Goal: Task Accomplishment & Management: Use online tool/utility

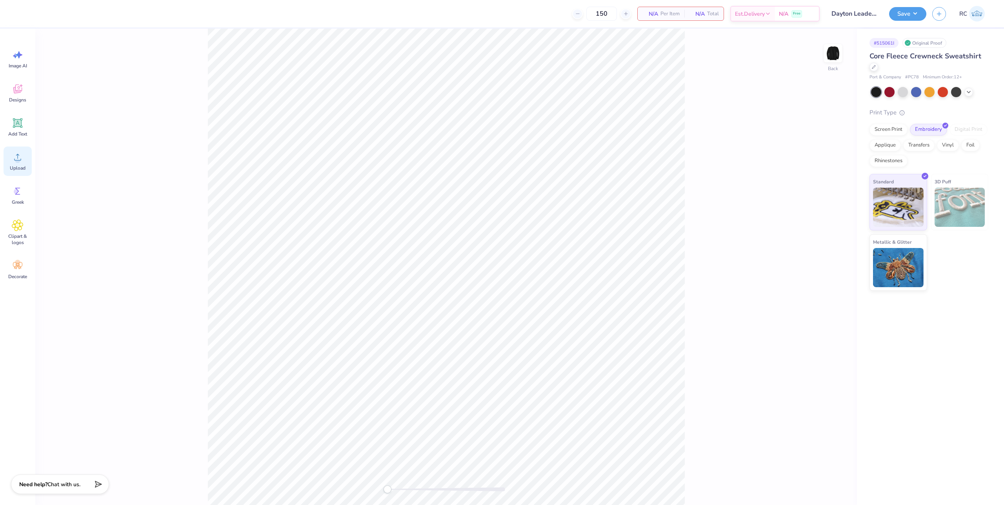
click at [13, 169] on span "Upload" at bounding box center [18, 168] width 16 height 6
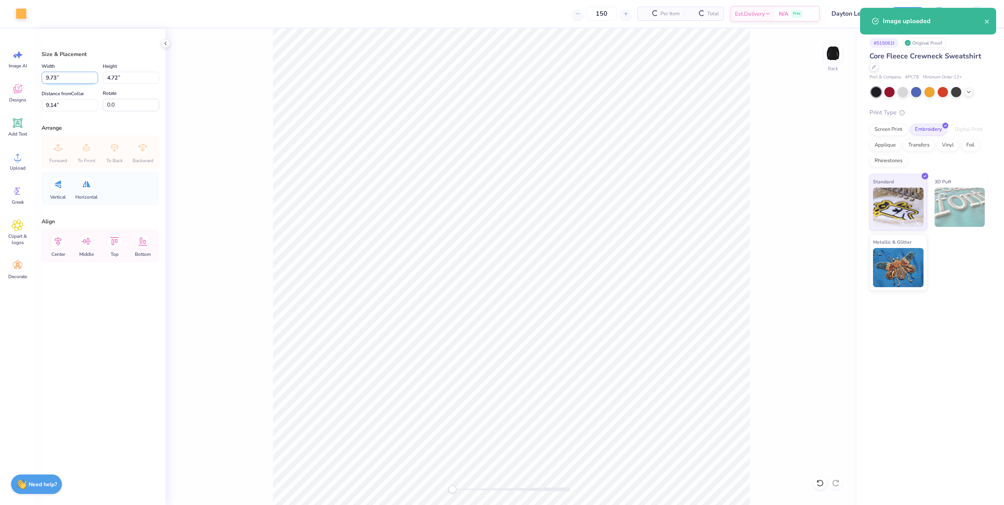
click at [73, 79] on input "9.73" at bounding box center [70, 78] width 56 height 12
type input "4.00"
type input "1.94"
type input "3"
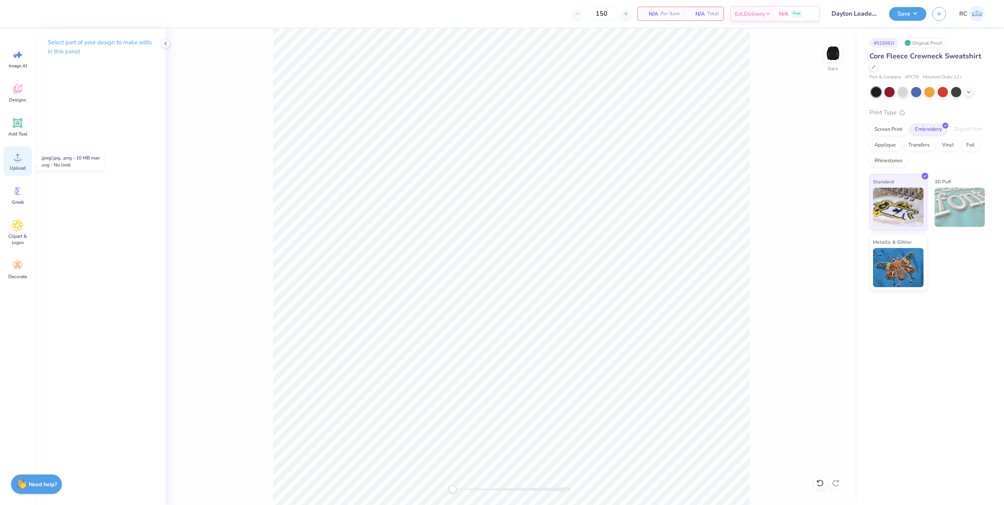
click at [21, 155] on icon at bounding box center [18, 157] width 12 height 12
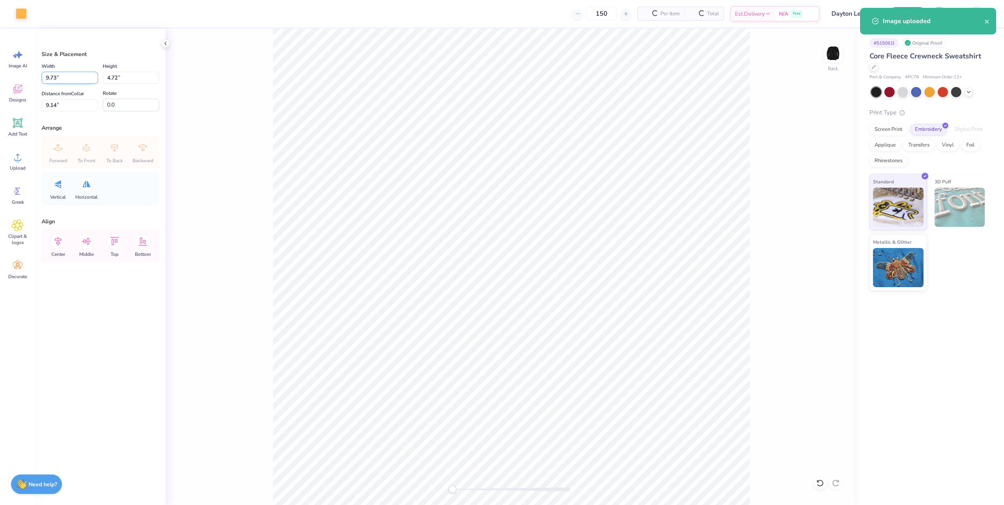
click at [71, 74] on input "9.73" at bounding box center [70, 78] width 56 height 12
type input "4.00"
type input "1.94"
type input "3"
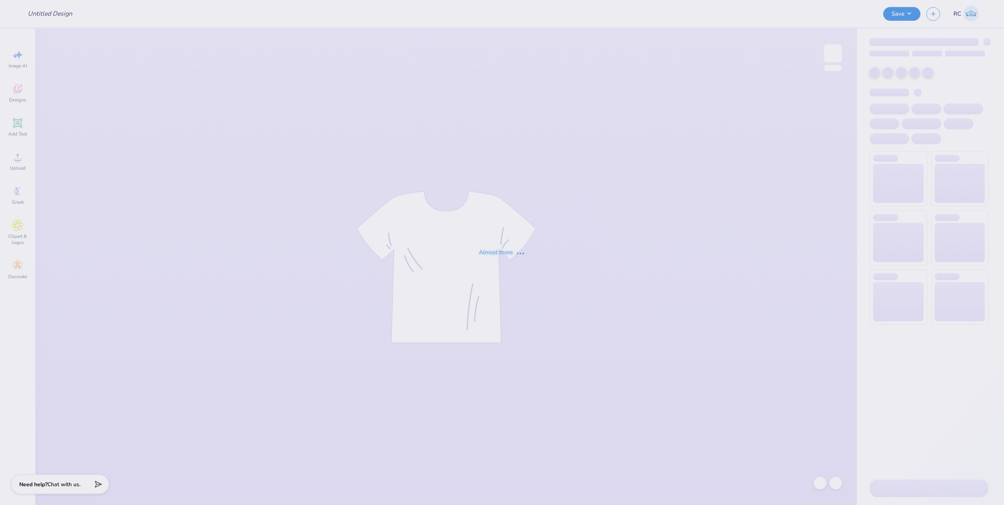
type input "[PERSON_NAME] : [GEOGRAPHIC_DATA][US_STATE] at [GEOGRAPHIC_DATA]"
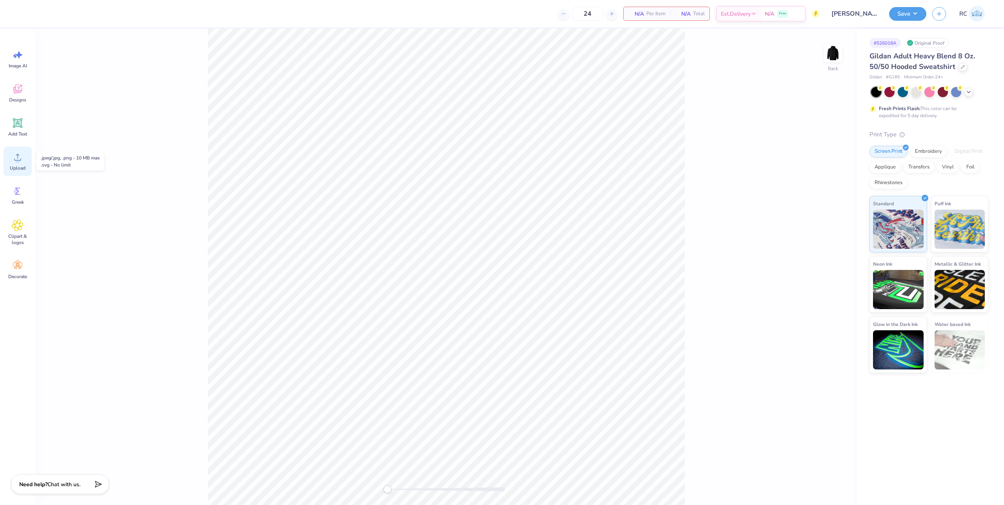
click at [17, 162] on circle at bounding box center [17, 160] width 5 height 5
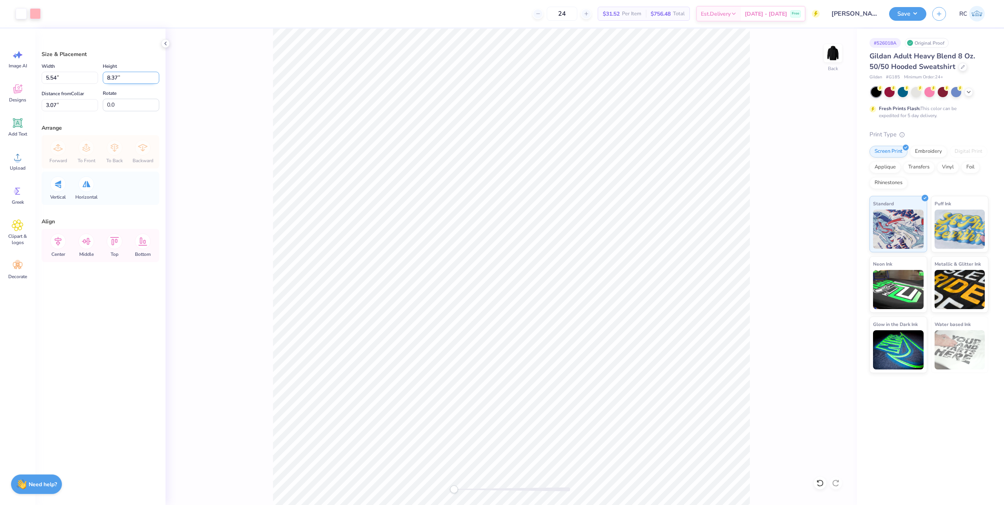
click at [127, 79] on input "8.37" at bounding box center [131, 78] width 56 height 12
type input "8"
type input "5.29"
type input "8.00"
type input "3.18"
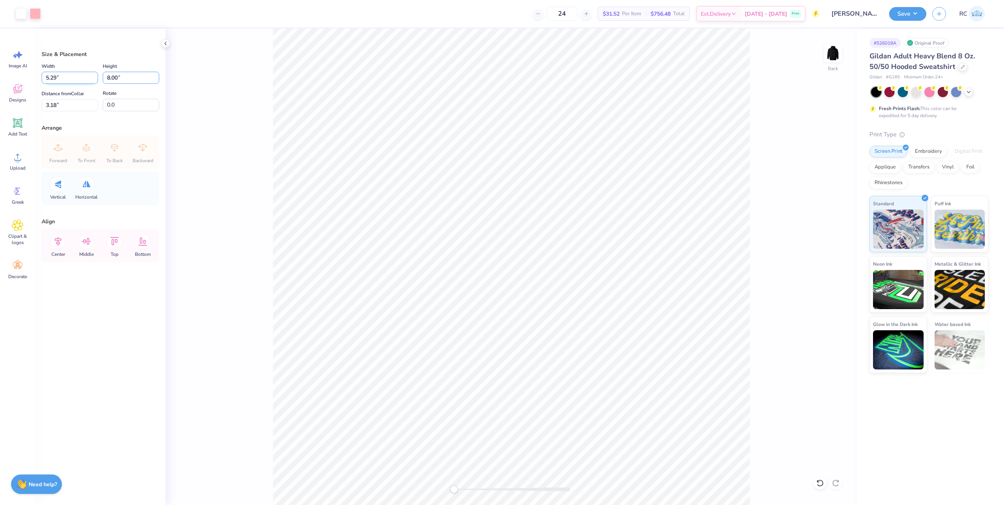
drag, startPoint x: 119, startPoint y: 78, endPoint x: 74, endPoint y: 75, distance: 44.8
click at [77, 76] on div "Width 5.29 5.29 " Height 8.00 8.00 "" at bounding box center [101, 73] width 118 height 22
type input "7"
type input "4.63"
type input "7.00"
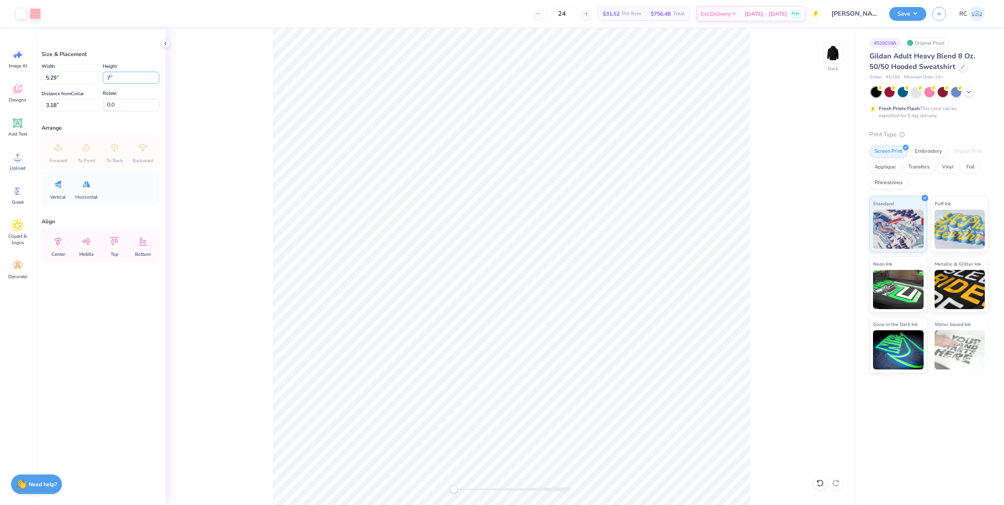
type input "3.68"
type input "4.21"
type input "6.36"
type input "3.50"
click at [133, 78] on input "6.36" at bounding box center [131, 78] width 56 height 12
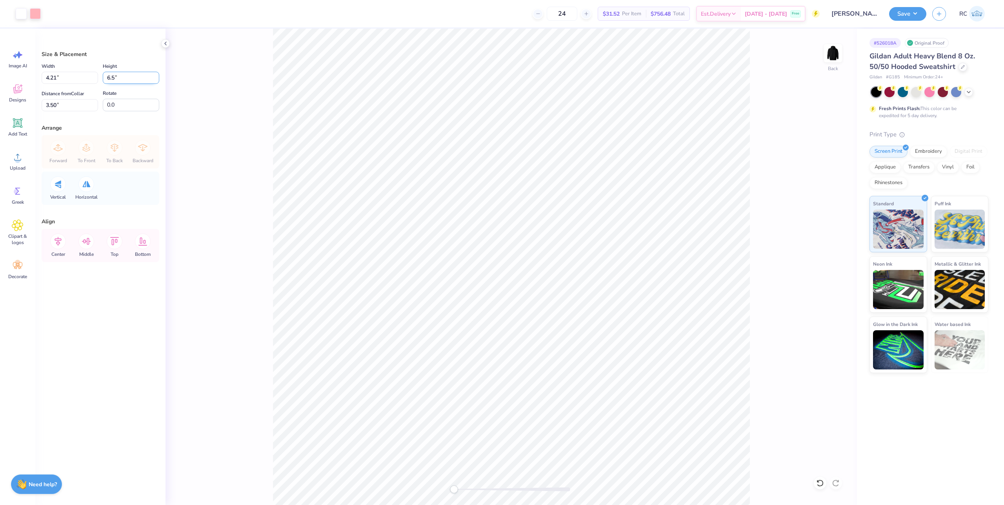
type input "6.5"
type input "4.30"
type input "6.50"
click at [80, 108] on input "3.43" at bounding box center [70, 105] width 56 height 12
type input "3"
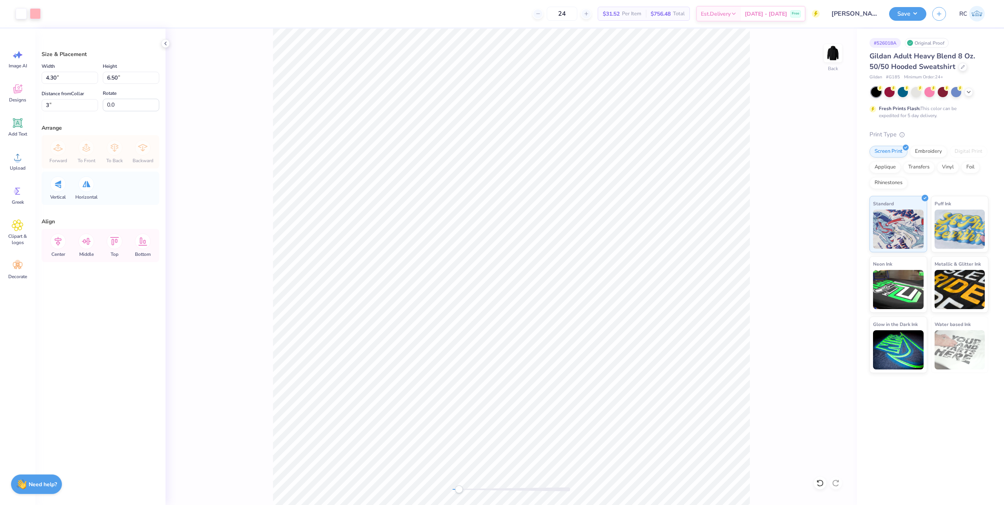
click at [790, 150] on div "Back" at bounding box center [510, 267] width 691 height 477
click at [908, 15] on button "Save" at bounding box center [907, 13] width 37 height 14
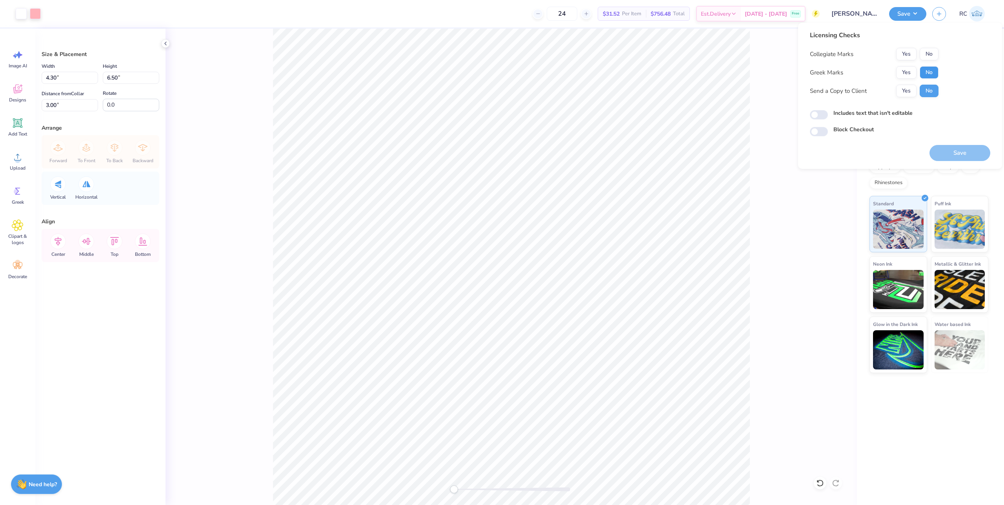
click at [928, 72] on button "No" at bounding box center [928, 72] width 19 height 13
click at [931, 53] on button "No" at bounding box center [928, 54] width 19 height 13
click at [902, 91] on button "Yes" at bounding box center [906, 91] width 20 height 13
click at [818, 114] on input "Includes text that isn't editable" at bounding box center [819, 114] width 18 height 9
checkbox input "true"
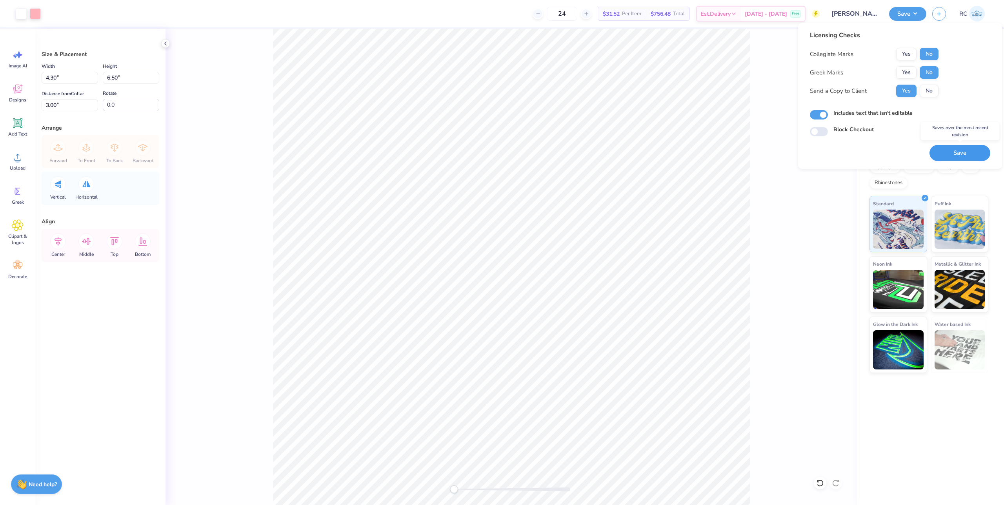
click at [958, 155] on button "Save" at bounding box center [959, 153] width 61 height 16
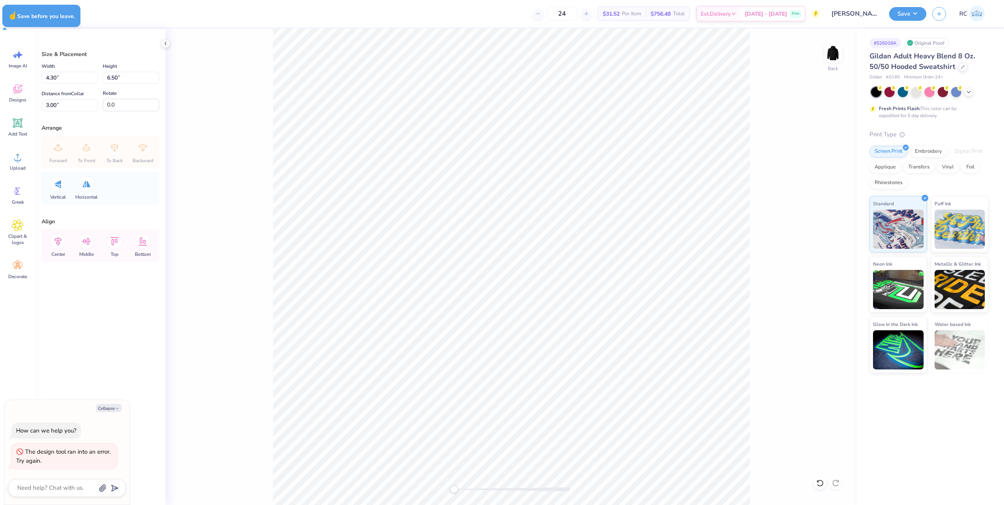
type textarea "x"
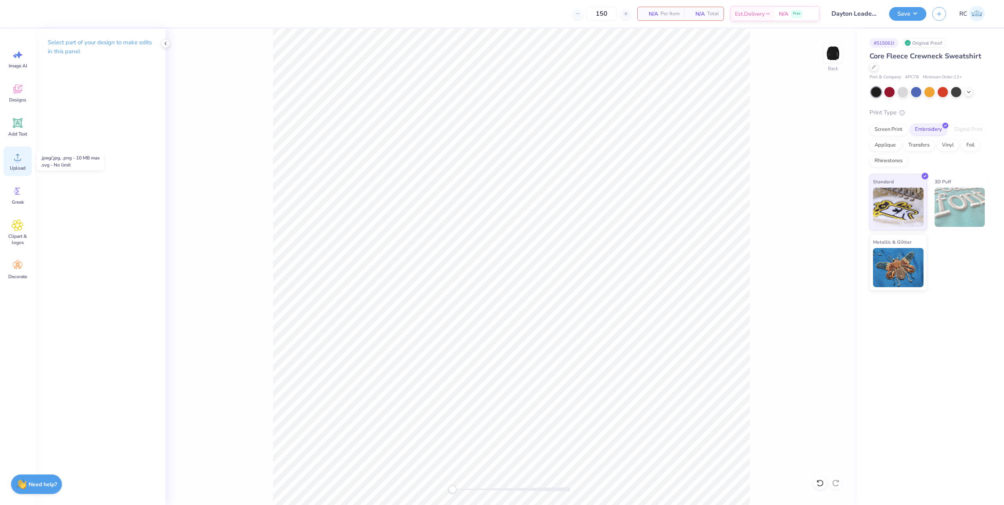
click at [20, 163] on icon at bounding box center [18, 157] width 12 height 12
click at [12, 166] on span "Upload" at bounding box center [18, 168] width 16 height 6
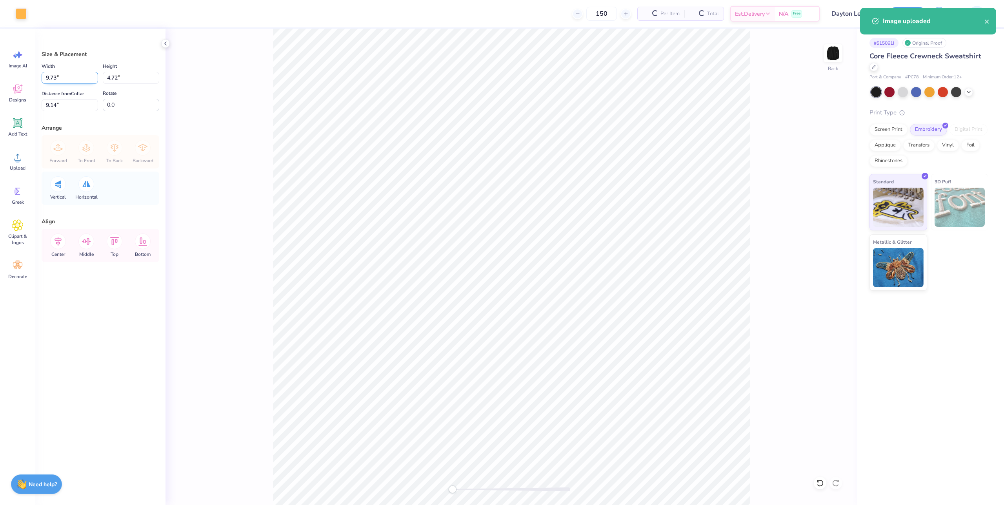
click at [58, 72] on input "9.73" at bounding box center [70, 78] width 56 height 12
type input "4.00"
type input "1.94"
type input "3"
click at [911, 15] on button "Save" at bounding box center [907, 13] width 37 height 14
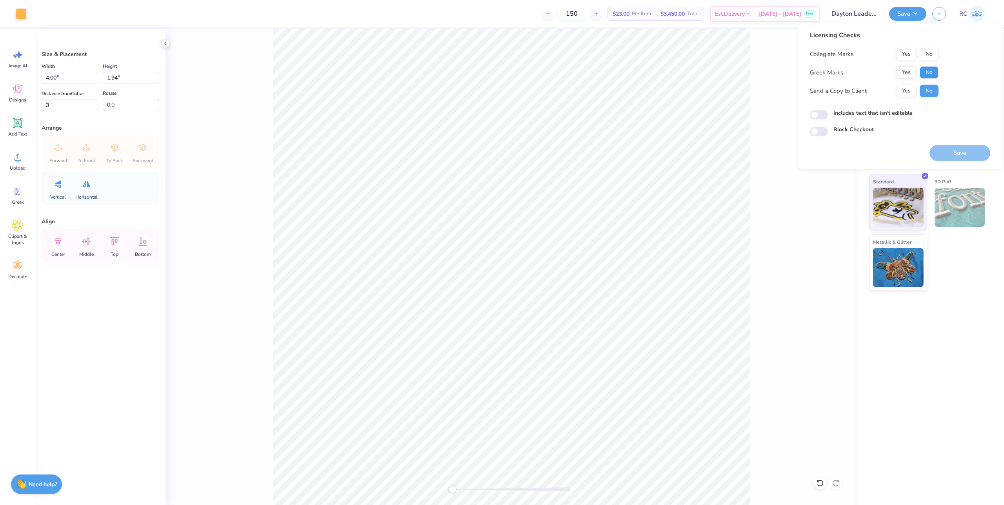
click at [935, 69] on button "No" at bounding box center [928, 72] width 19 height 13
click at [934, 52] on button "No" at bounding box center [928, 54] width 19 height 13
drag, startPoint x: 911, startPoint y: 93, endPoint x: 844, endPoint y: 104, distance: 68.0
click at [910, 93] on button "Yes" at bounding box center [906, 91] width 20 height 13
click at [824, 115] on input "Includes text that isn't editable" at bounding box center [819, 114] width 18 height 9
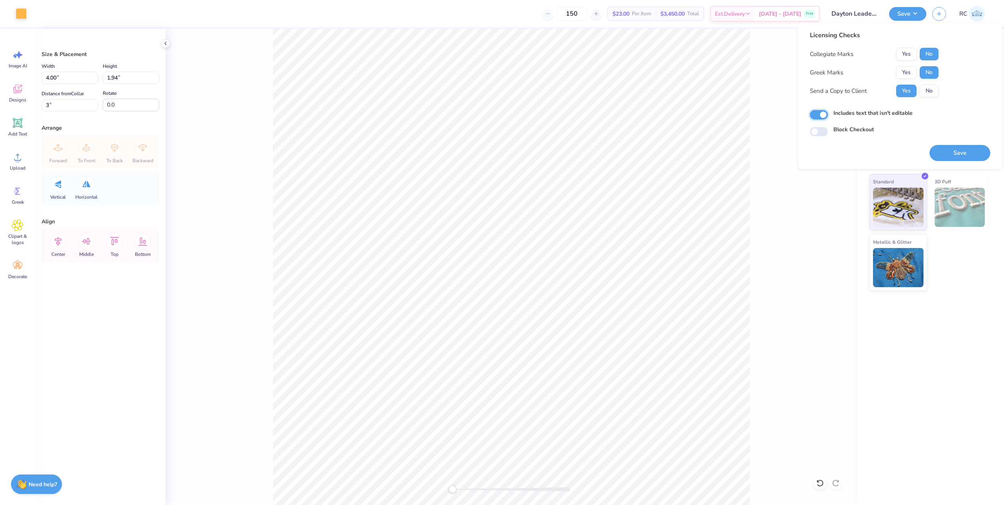
checkbox input "true"
click at [967, 157] on button "Save" at bounding box center [959, 153] width 61 height 16
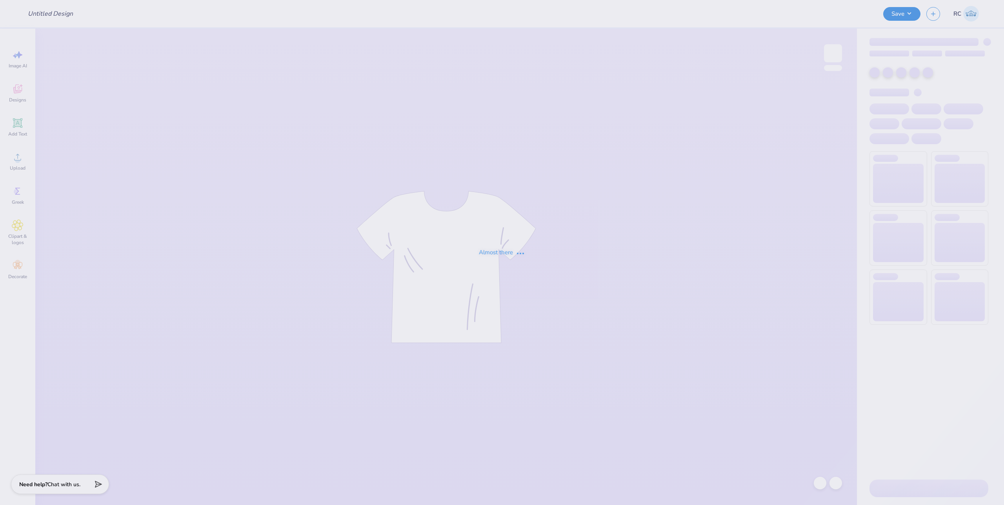
type input "[PERSON_NAME] : [GEOGRAPHIC_DATA][US_STATE] at [GEOGRAPHIC_DATA]"
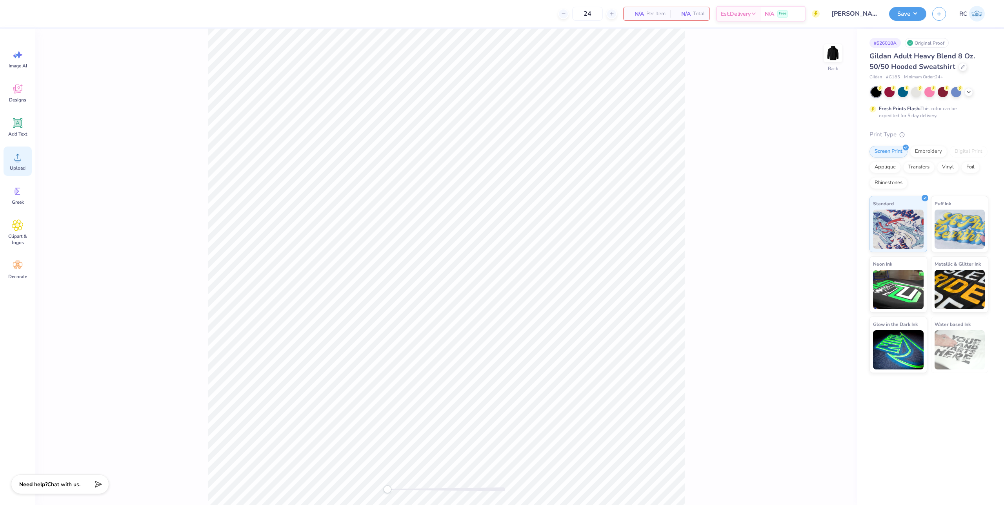
click at [14, 165] on span "Upload" at bounding box center [18, 168] width 16 height 6
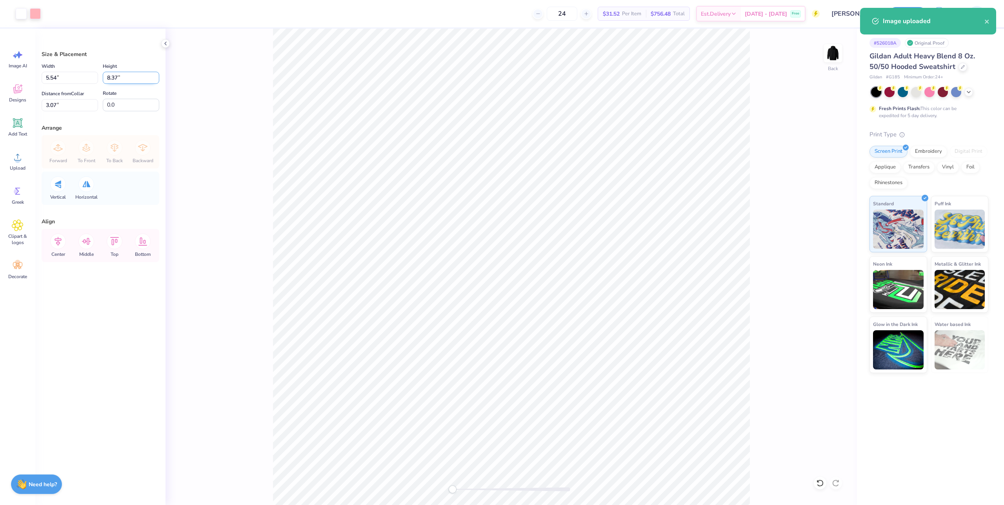
click at [120, 80] on input "8.37" at bounding box center [131, 78] width 56 height 12
paste input "number"
type input "6.5"
type input "4.30"
type input "6.50"
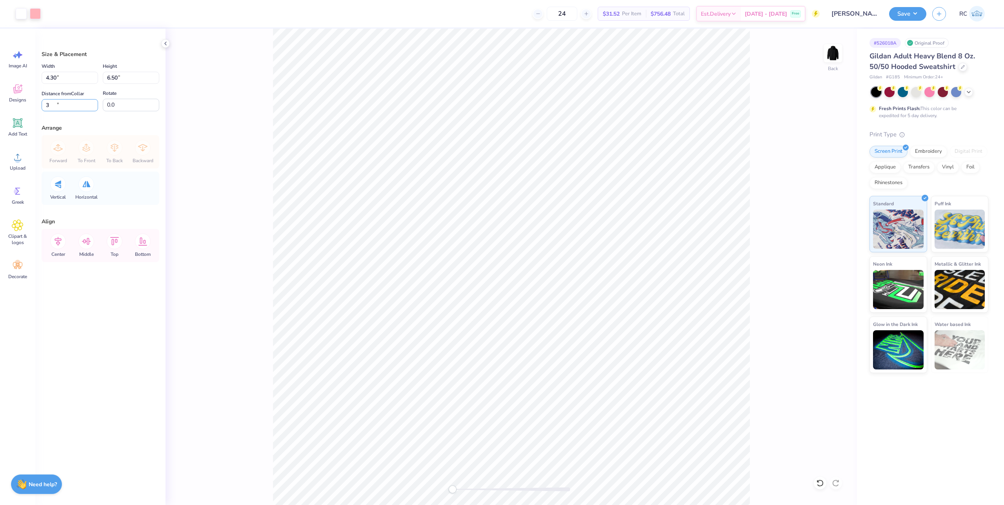
type input "3"
click at [918, 16] on button "Save" at bounding box center [907, 13] width 37 height 14
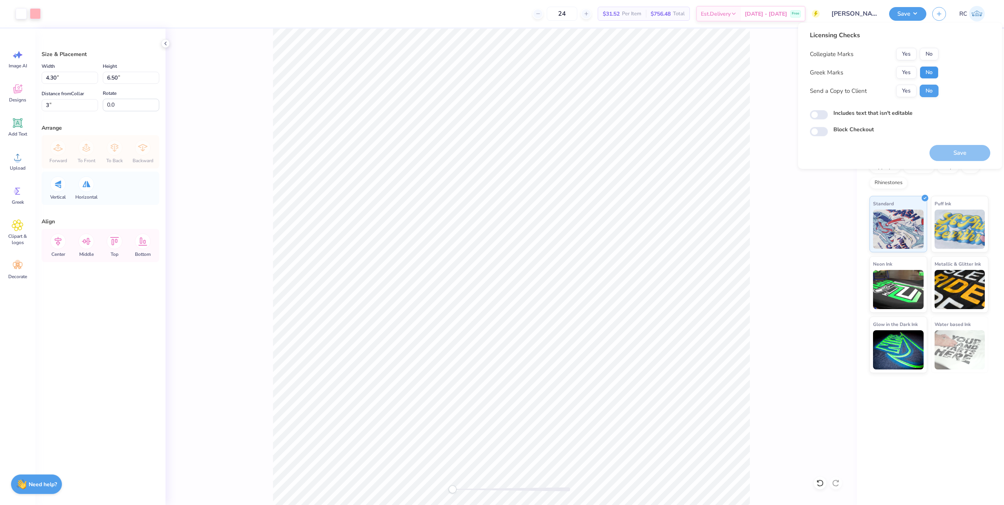
click at [927, 76] on button "No" at bounding box center [928, 72] width 19 height 13
click at [929, 50] on button "No" at bounding box center [928, 54] width 19 height 13
click at [907, 89] on button "Yes" at bounding box center [906, 91] width 20 height 13
click at [819, 114] on input "Includes text that isn't editable" at bounding box center [819, 114] width 18 height 9
checkbox input "true"
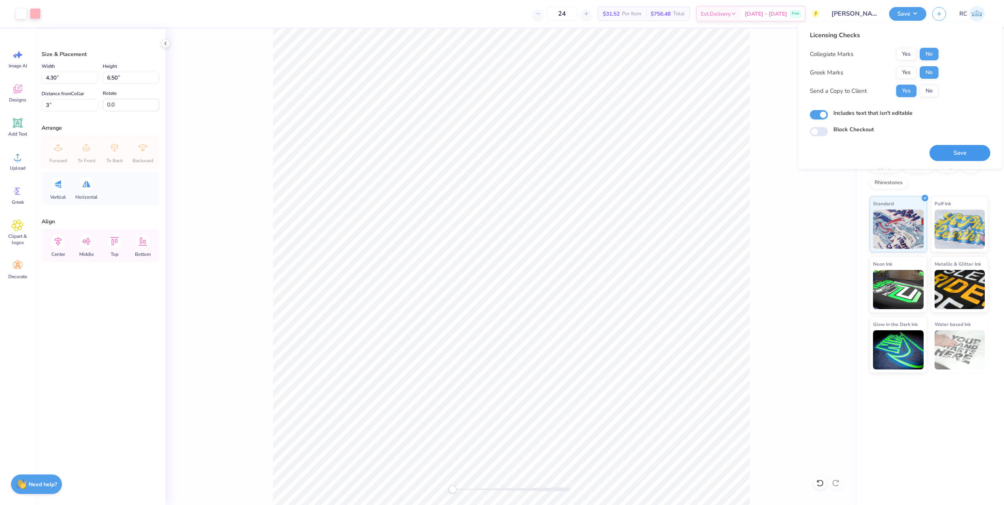
click at [952, 158] on button "Save" at bounding box center [959, 153] width 61 height 16
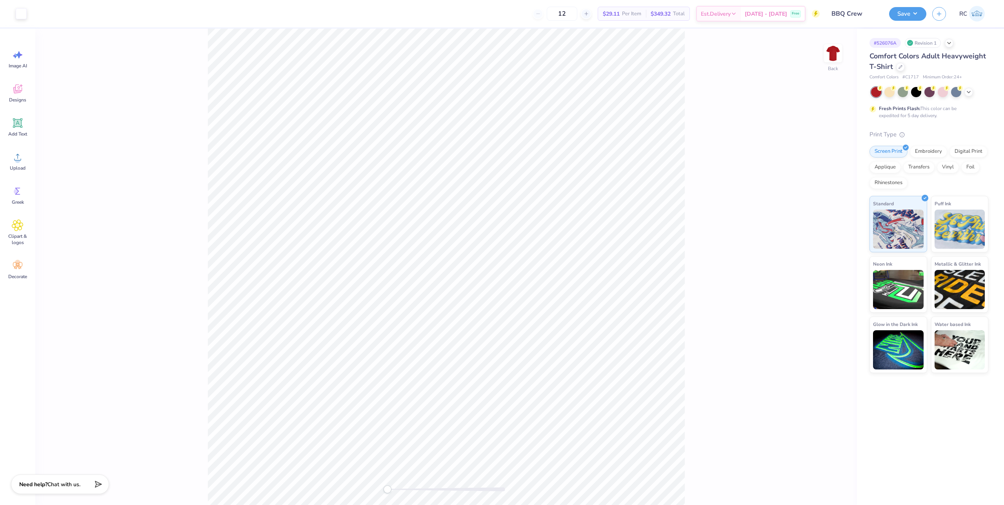
click at [821, 51] on div "Back" at bounding box center [445, 267] width 821 height 477
click at [829, 54] on img at bounding box center [832, 53] width 31 height 31
